Goal: Task Accomplishment & Management: Use online tool/utility

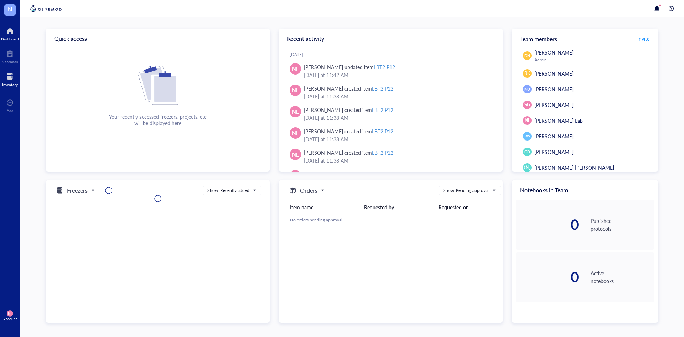
click at [17, 76] on div at bounding box center [10, 76] width 16 height 11
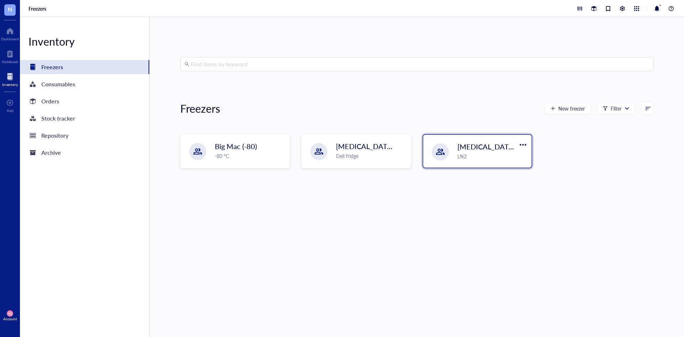
click at [452, 151] on div "[MEDICAL_DATA] Dewer LN2" at bounding box center [477, 151] width 108 height 33
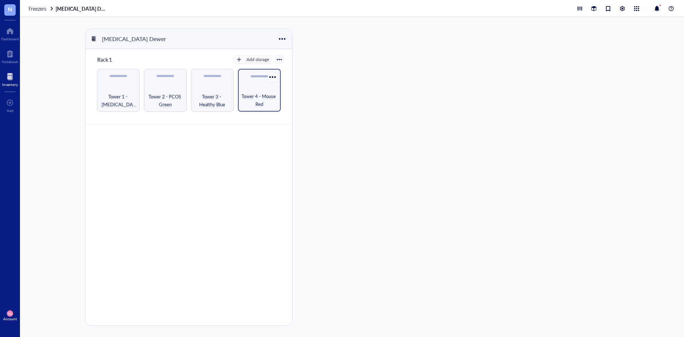
click at [240, 101] on div "Tower 4 - Mouse Red" at bounding box center [259, 90] width 43 height 43
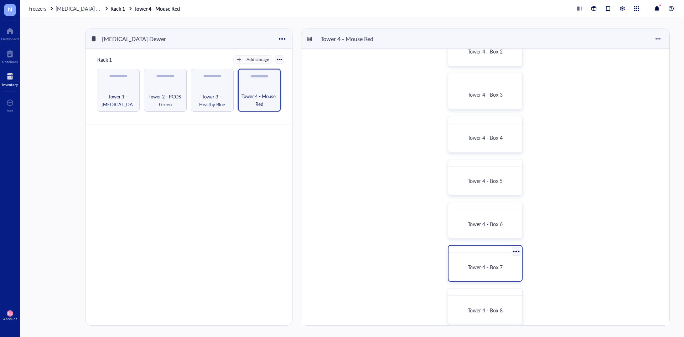
click at [478, 264] on span "Tower 4 - Box 7" at bounding box center [485, 266] width 35 height 7
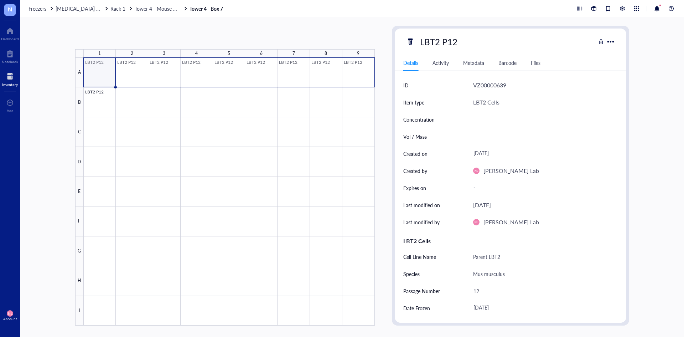
drag, startPoint x: 100, startPoint y: 73, endPoint x: 360, endPoint y: 81, distance: 260.5
click at [360, 81] on div at bounding box center [229, 191] width 291 height 267
click at [499, 65] on div "Barcode" at bounding box center [507, 63] width 18 height 8
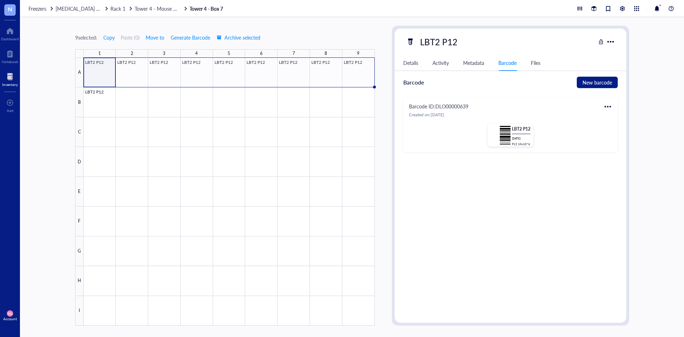
click at [98, 70] on div at bounding box center [229, 191] width 291 height 267
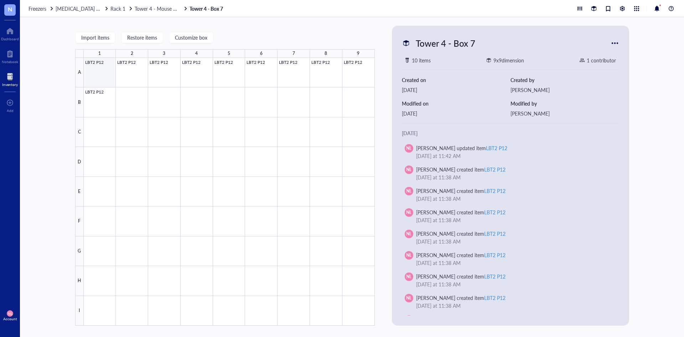
click at [100, 76] on div at bounding box center [229, 191] width 291 height 267
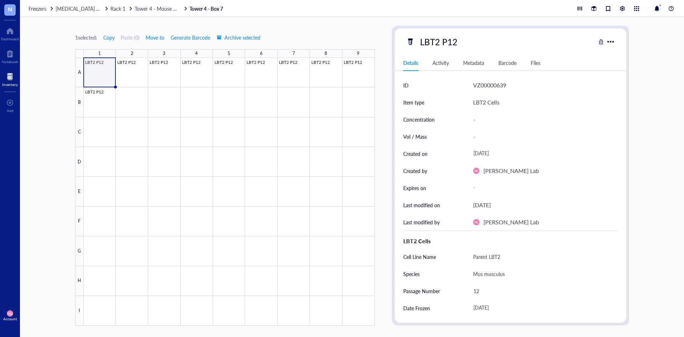
click at [498, 63] on div "Details Activity Metadata Barcode Files" at bounding box center [511, 63] width 232 height 16
click at [500, 63] on div "Barcode" at bounding box center [507, 63] width 18 height 8
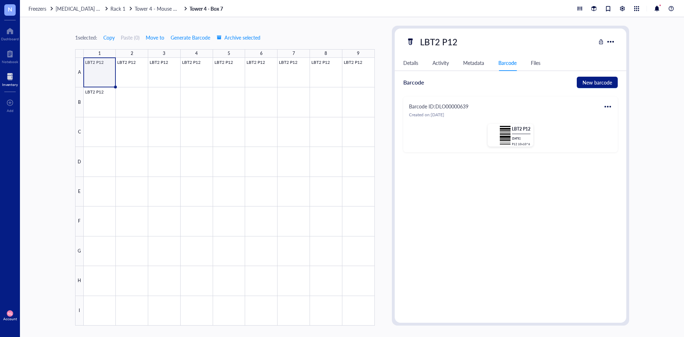
click at [607, 107] on div at bounding box center [607, 106] width 11 height 11
click at [605, 126] on li "Print" at bounding box center [629, 129] width 50 height 11
click at [110, 92] on div at bounding box center [229, 191] width 291 height 267
click at [607, 110] on div at bounding box center [607, 106] width 11 height 11
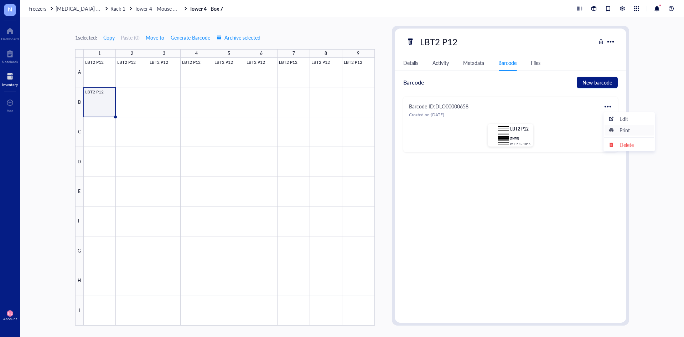
click at [627, 129] on div "Print" at bounding box center [624, 130] width 10 height 8
click at [87, 71] on div at bounding box center [229, 191] width 291 height 267
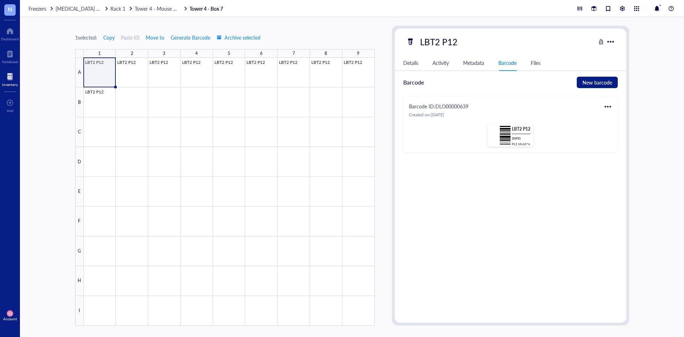
click at [603, 105] on div at bounding box center [607, 106] width 11 height 11
click at [609, 132] on icon at bounding box center [611, 130] width 5 height 5
click at [100, 94] on div at bounding box center [229, 191] width 291 height 267
type textarea "Keep everyone on the same page…"
click at [609, 108] on div at bounding box center [607, 106] width 11 height 11
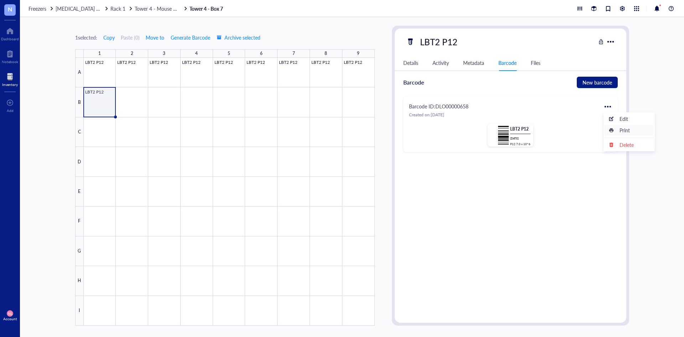
click at [610, 127] on div "Print" at bounding box center [629, 130] width 41 height 8
